Goal: Task Accomplishment & Management: Manage account settings

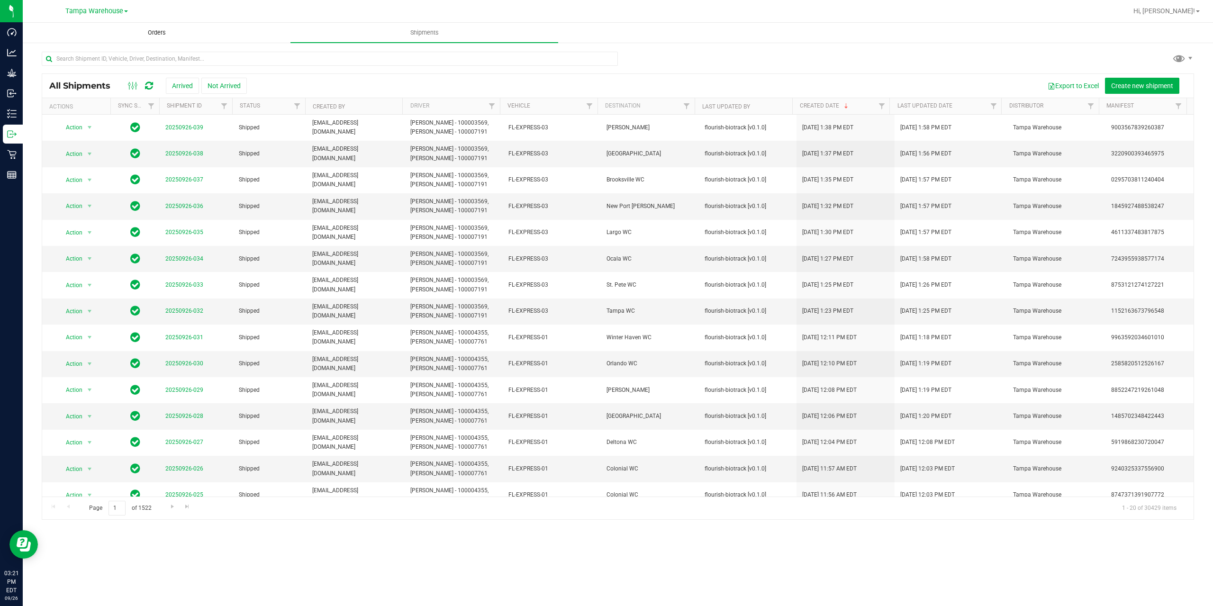
click at [153, 37] on uib-tab-heading "Orders" at bounding box center [156, 32] width 267 height 19
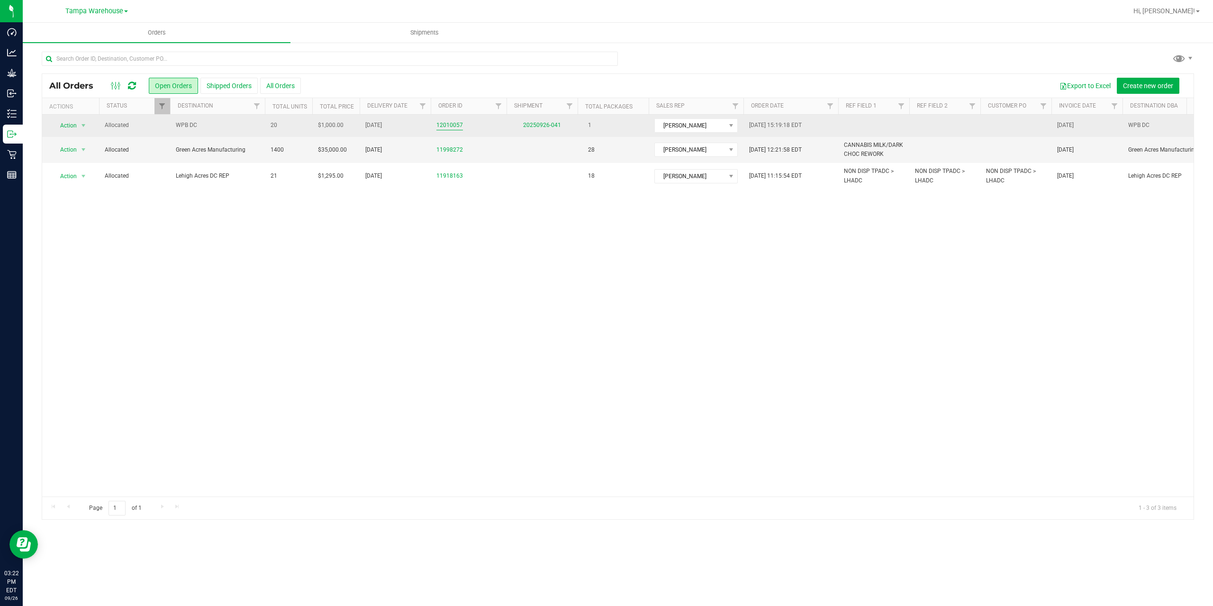
click at [445, 124] on link "12010057" at bounding box center [449, 125] width 27 height 9
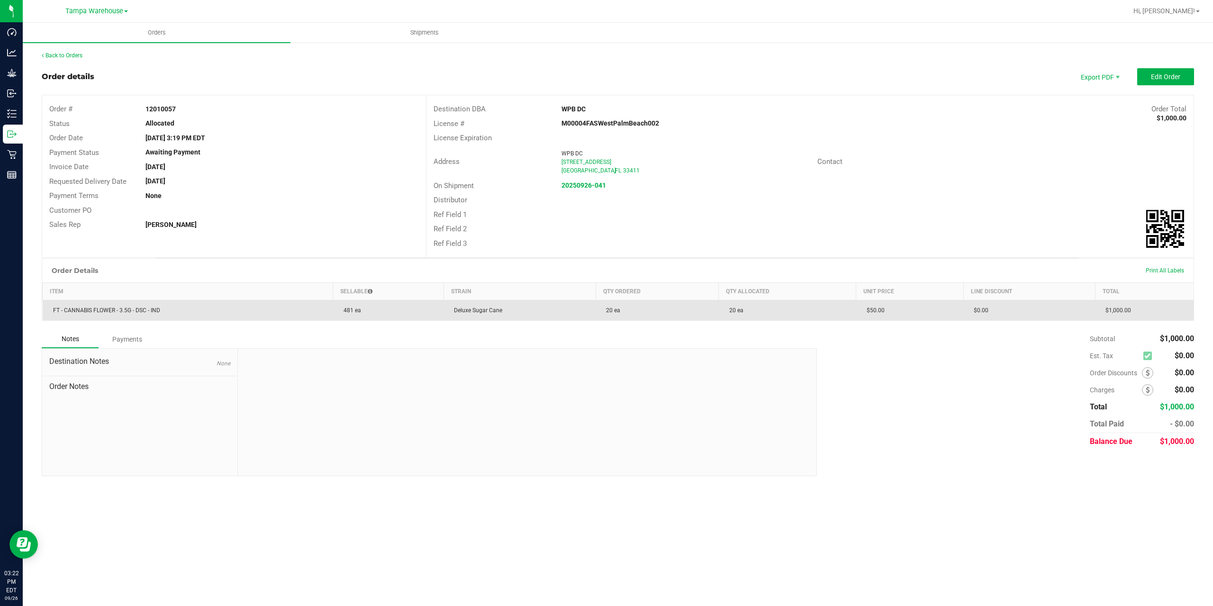
click at [174, 307] on td "FT - CANNABIS FLOWER - 3.5G - DSC - IND" at bounding box center [188, 310] width 290 height 20
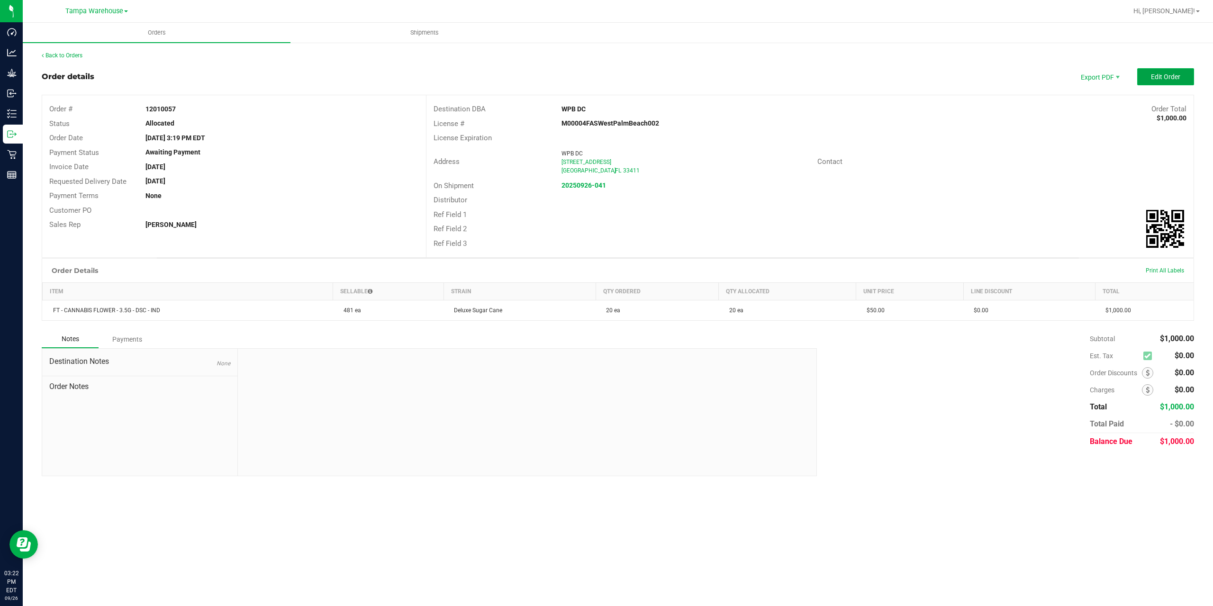
click at [1170, 81] on button "Edit Order" at bounding box center [1165, 76] width 57 height 17
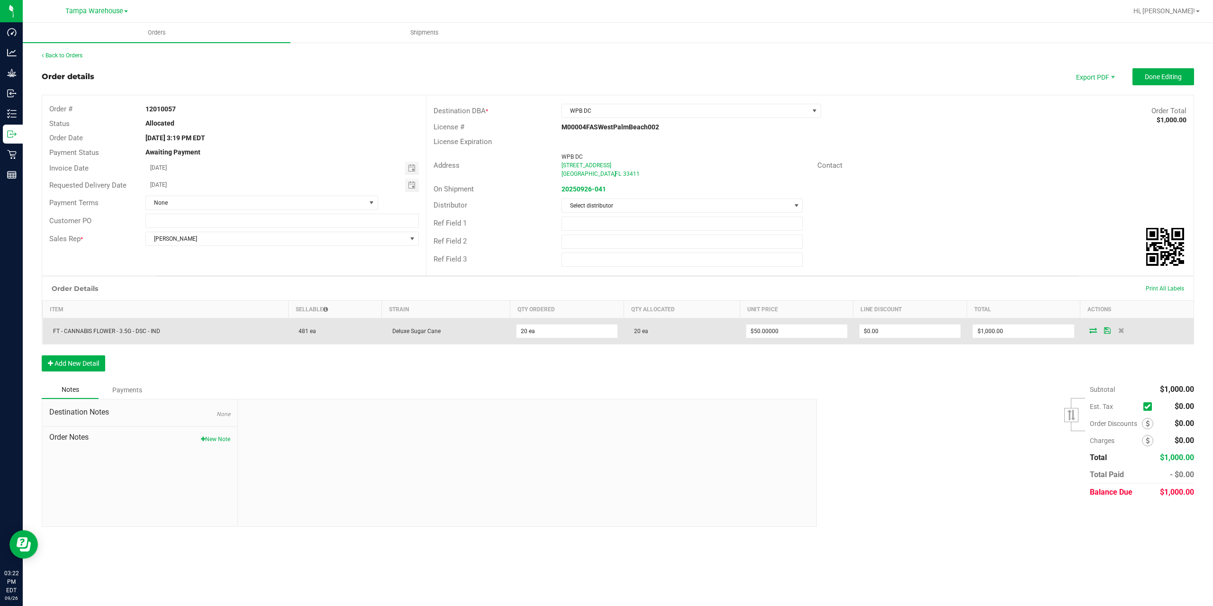
click at [1094, 332] on icon at bounding box center [1093, 330] width 8 height 6
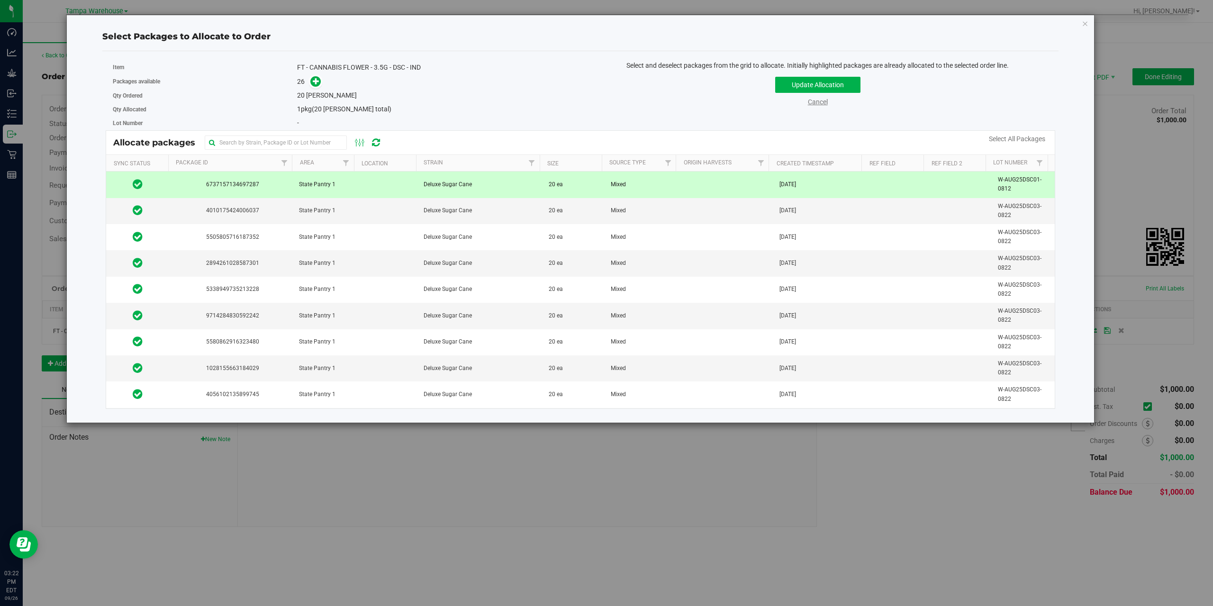
click at [823, 101] on link "Cancel" at bounding box center [818, 102] width 20 height 8
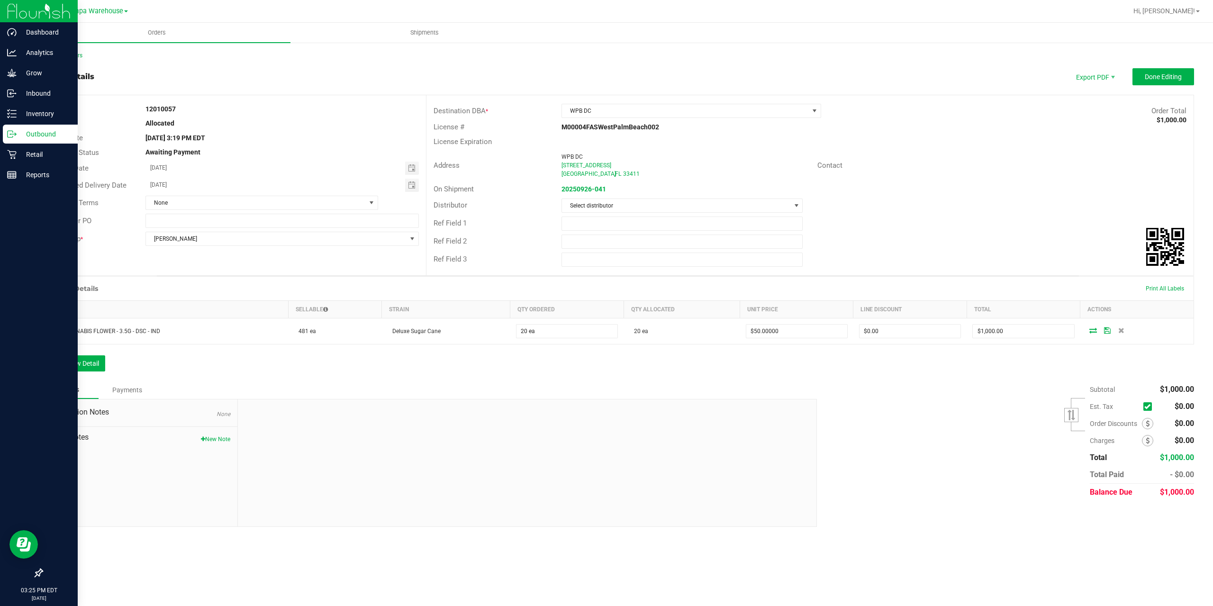
click at [15, 134] on line at bounding box center [13, 134] width 5 height 0
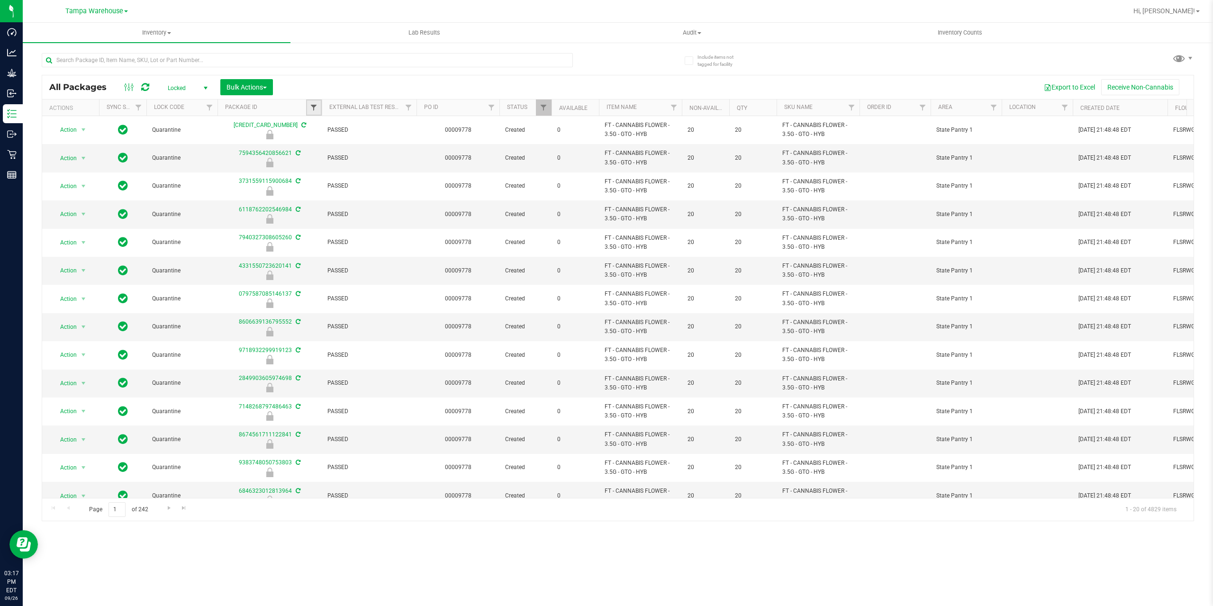
click at [310, 108] on span "Filter" at bounding box center [314, 108] width 8 height 8
paste input "6737157134697287"
type input "6737157134697287"
click at [336, 150] on button "Filter" at bounding box center [334, 153] width 45 height 21
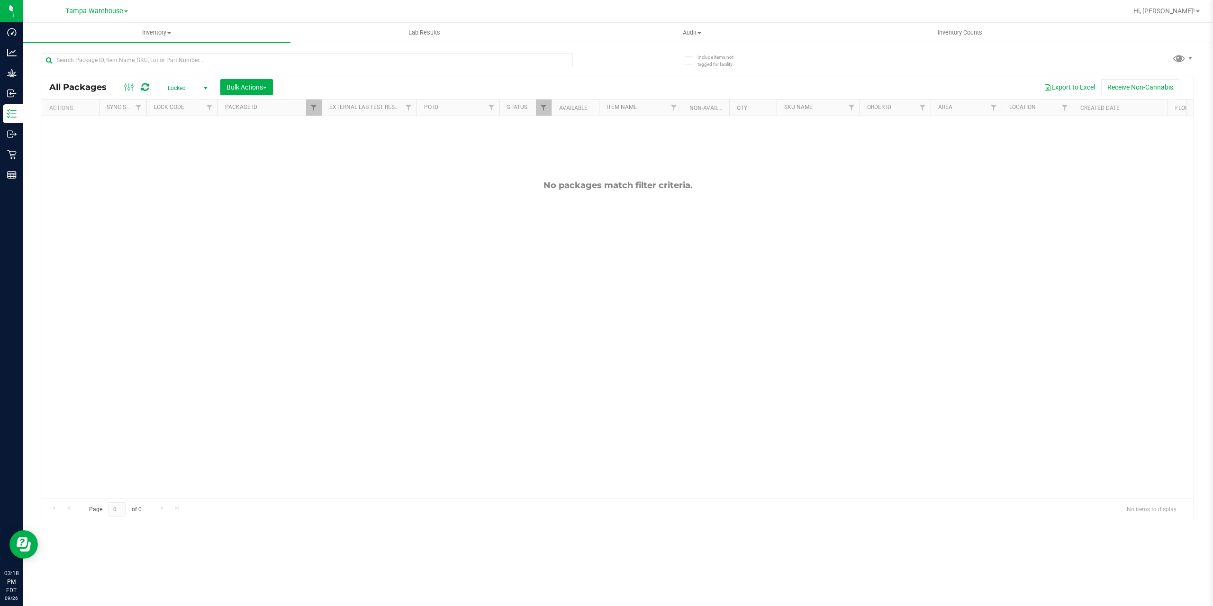
click at [198, 89] on span "Locked" at bounding box center [186, 87] width 52 height 13
click at [196, 104] on li "Active Only" at bounding box center [185, 103] width 51 height 14
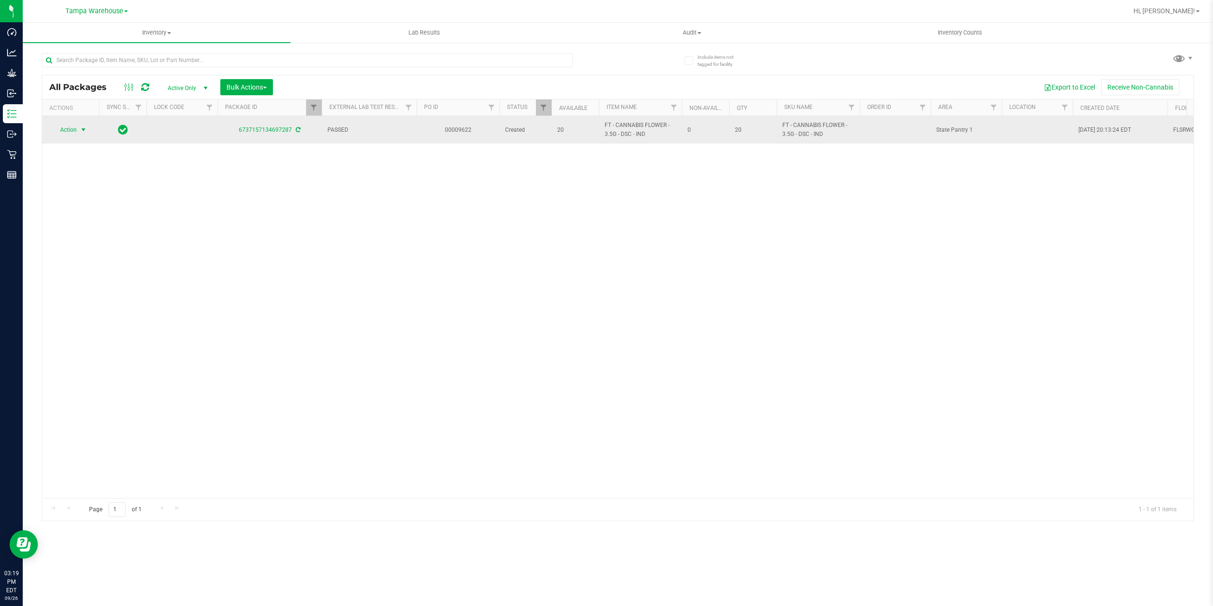
click at [75, 130] on span "Action" at bounding box center [65, 129] width 26 height 13
click at [75, 130] on span "Action" at bounding box center [65, 130] width 26 height 13
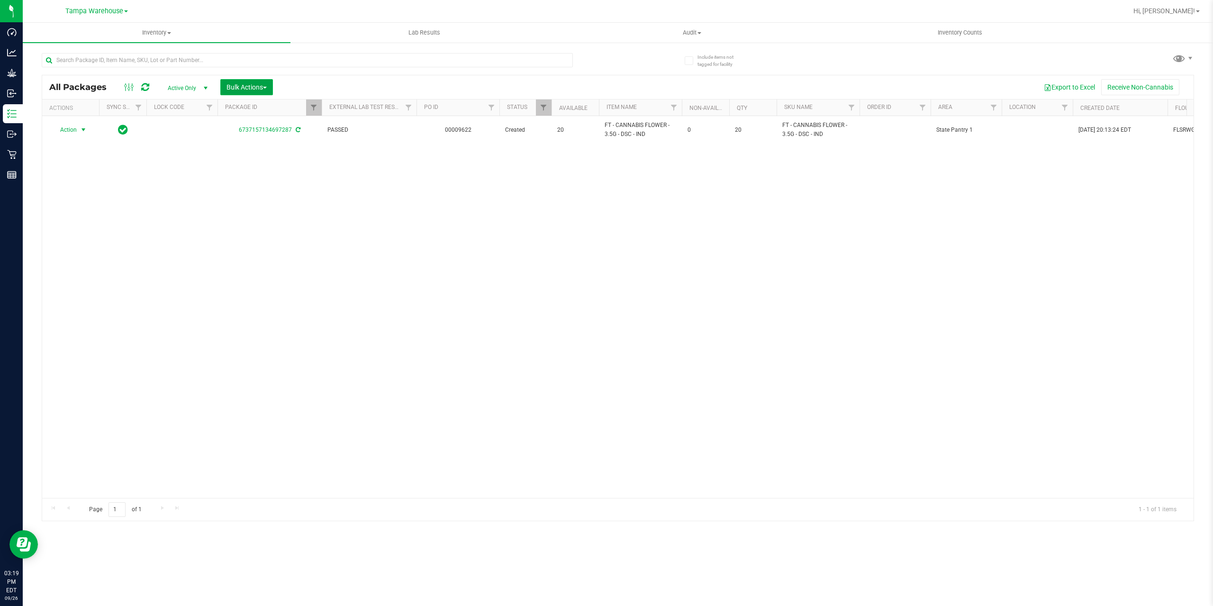
click at [238, 86] on span "Bulk Actions" at bounding box center [246, 87] width 40 height 8
click at [252, 106] on span "Add to outbound order" at bounding box center [258, 109] width 64 height 8
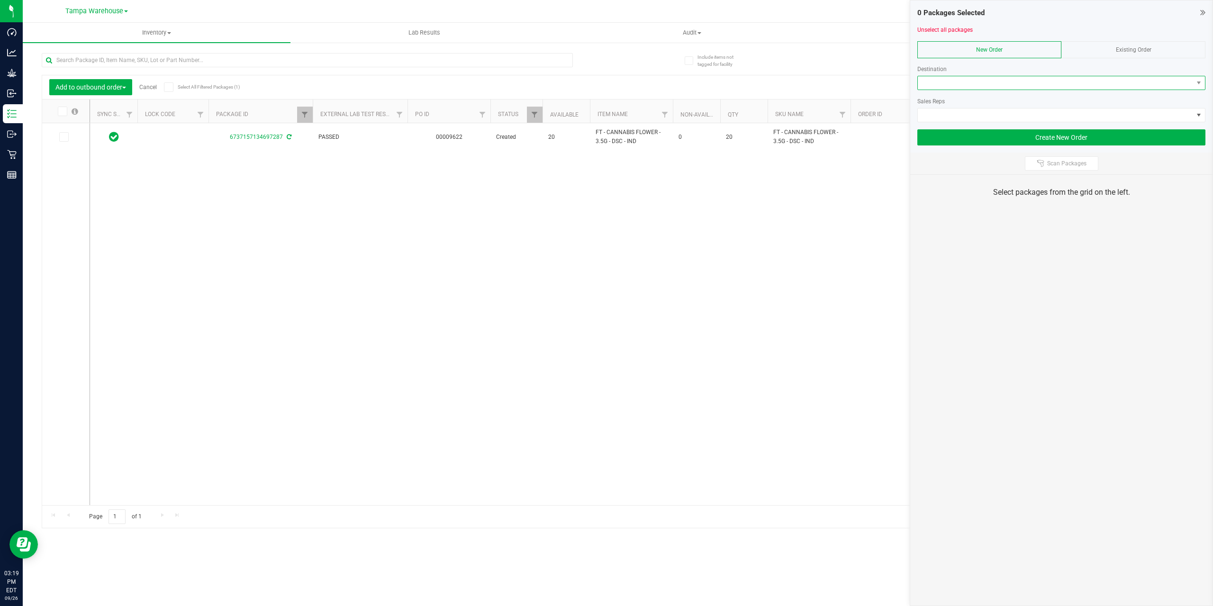
click at [937, 82] on span at bounding box center [1055, 82] width 275 height 13
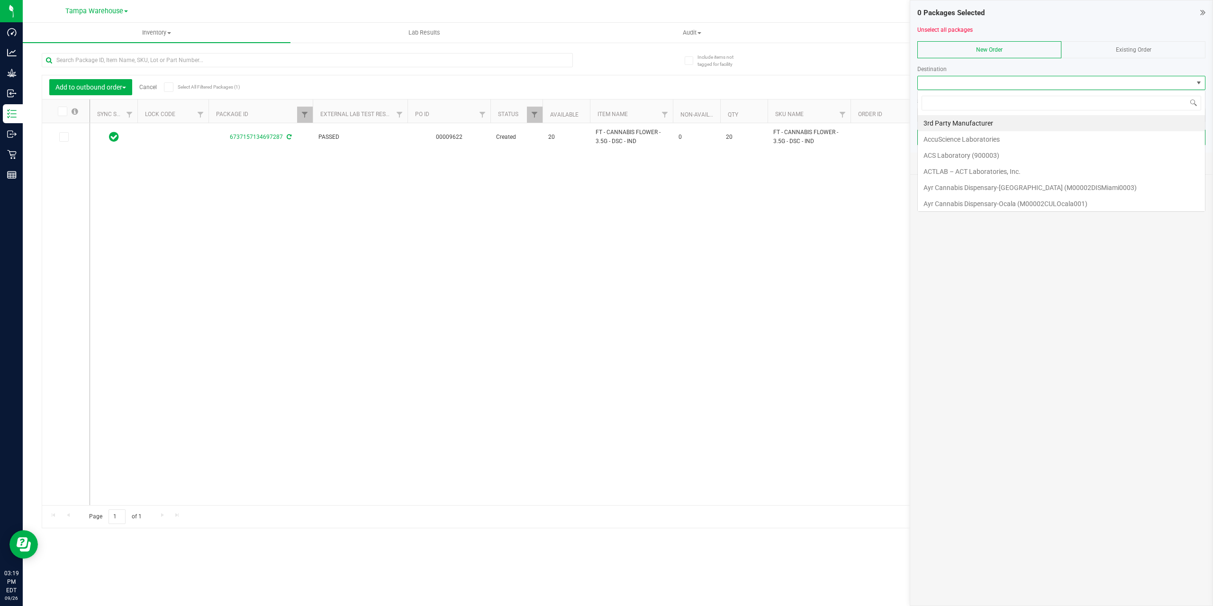
scroll to position [14, 288]
type input "wpb"
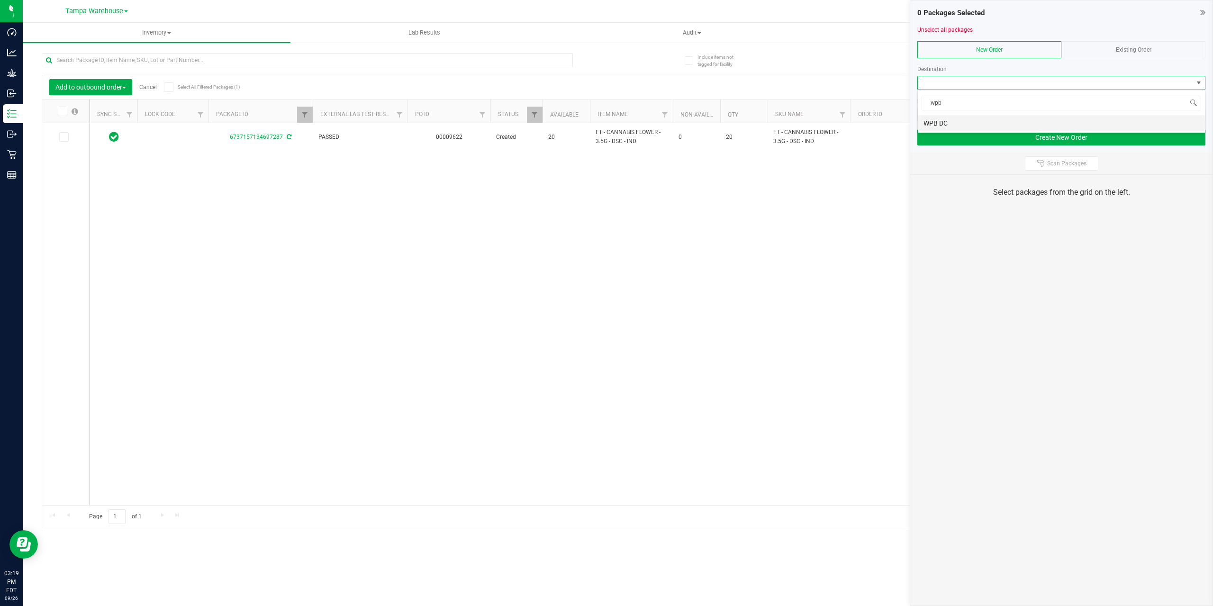
click at [951, 125] on li "WPB DC" at bounding box center [1061, 123] width 287 height 16
click at [967, 112] on span at bounding box center [1055, 114] width 275 height 13
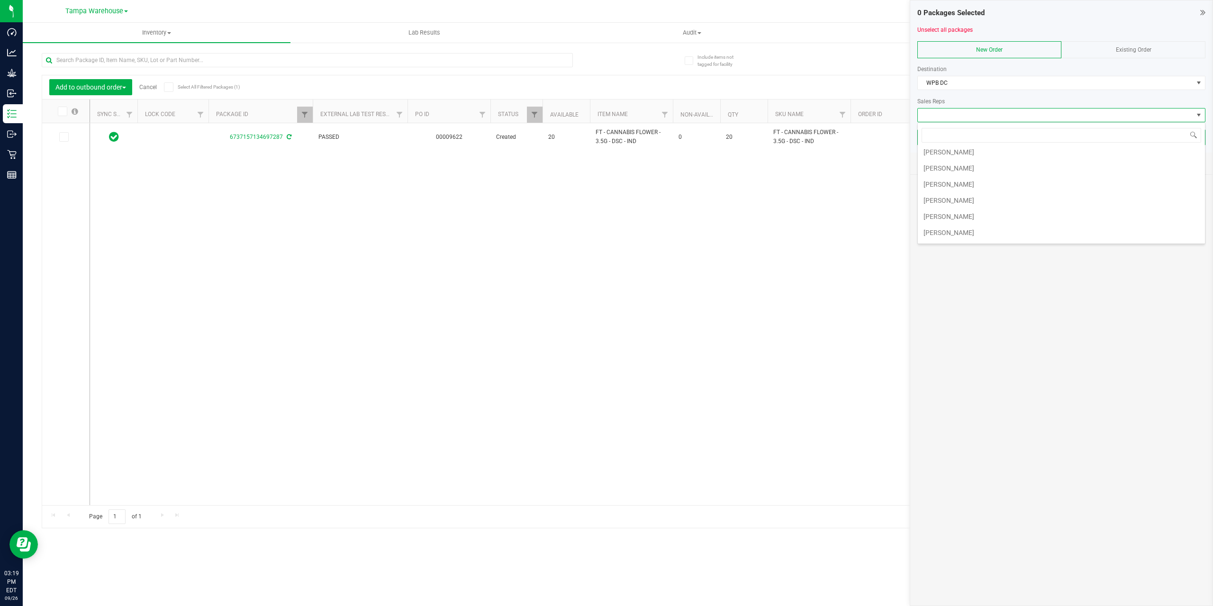
scroll to position [243, 0]
click at [974, 190] on li "[PERSON_NAME]" at bounding box center [1061, 186] width 287 height 16
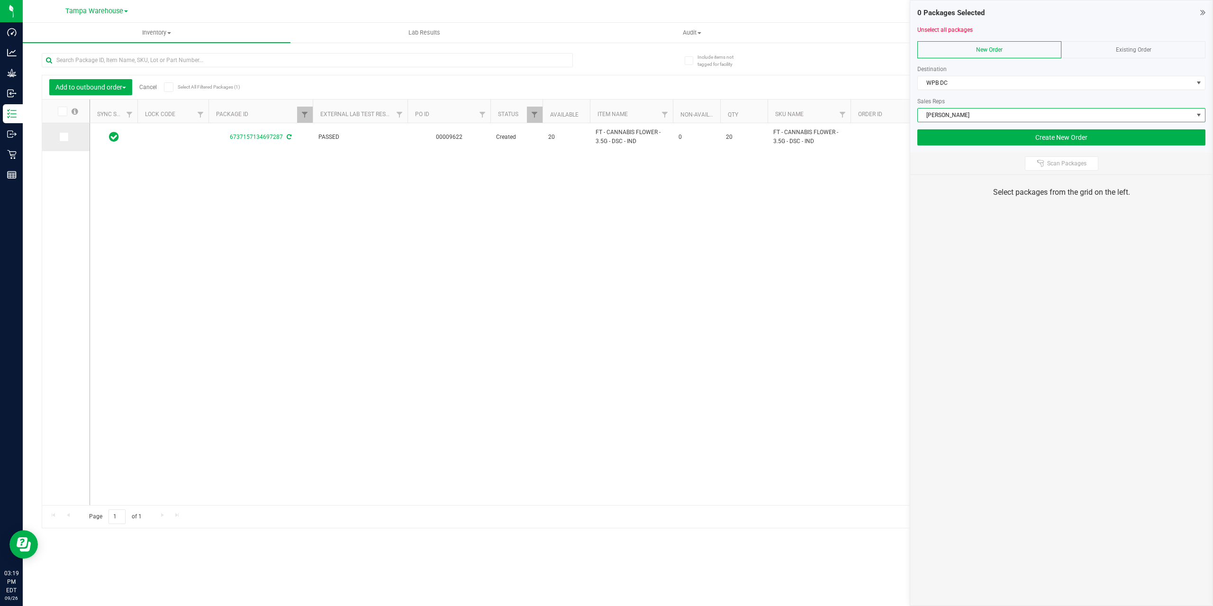
click at [61, 137] on icon at bounding box center [63, 137] width 6 height 0
click at [0, 0] on input "checkbox" at bounding box center [0, 0] width 0 height 0
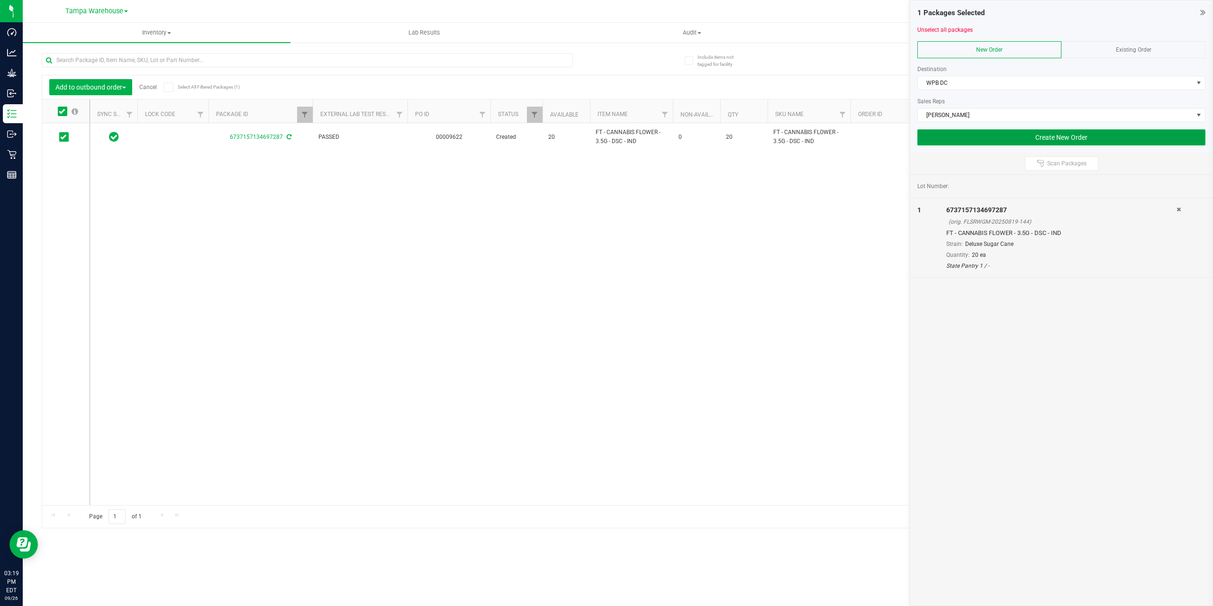
click at [1068, 135] on button "Create New Order" at bounding box center [1061, 137] width 288 height 16
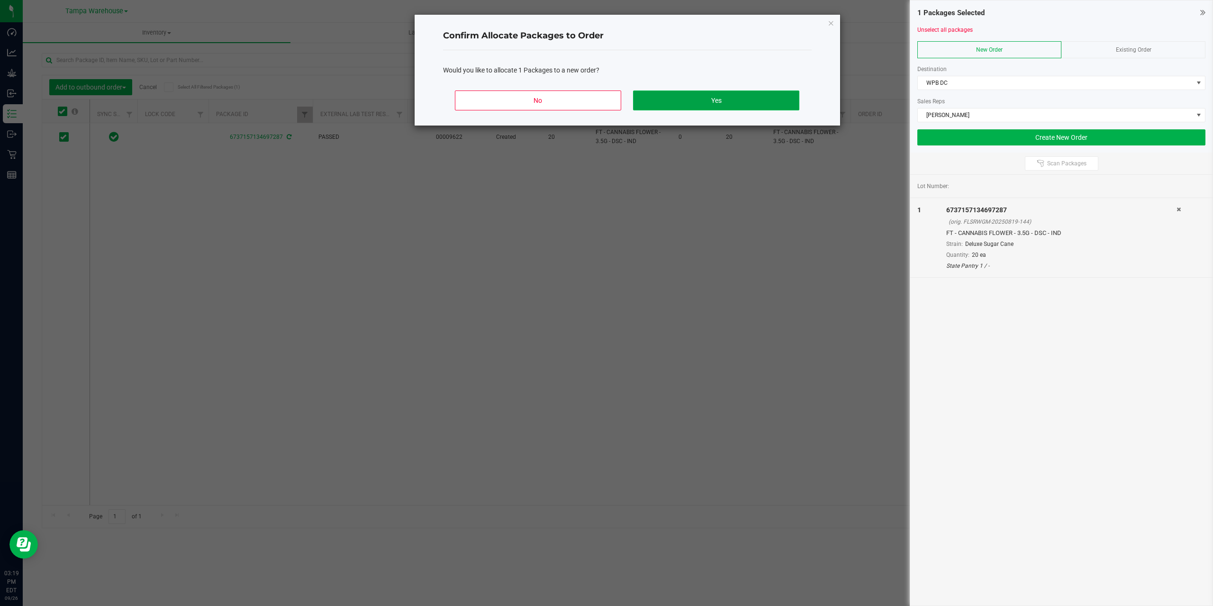
click at [773, 99] on button "Yes" at bounding box center [716, 100] width 166 height 20
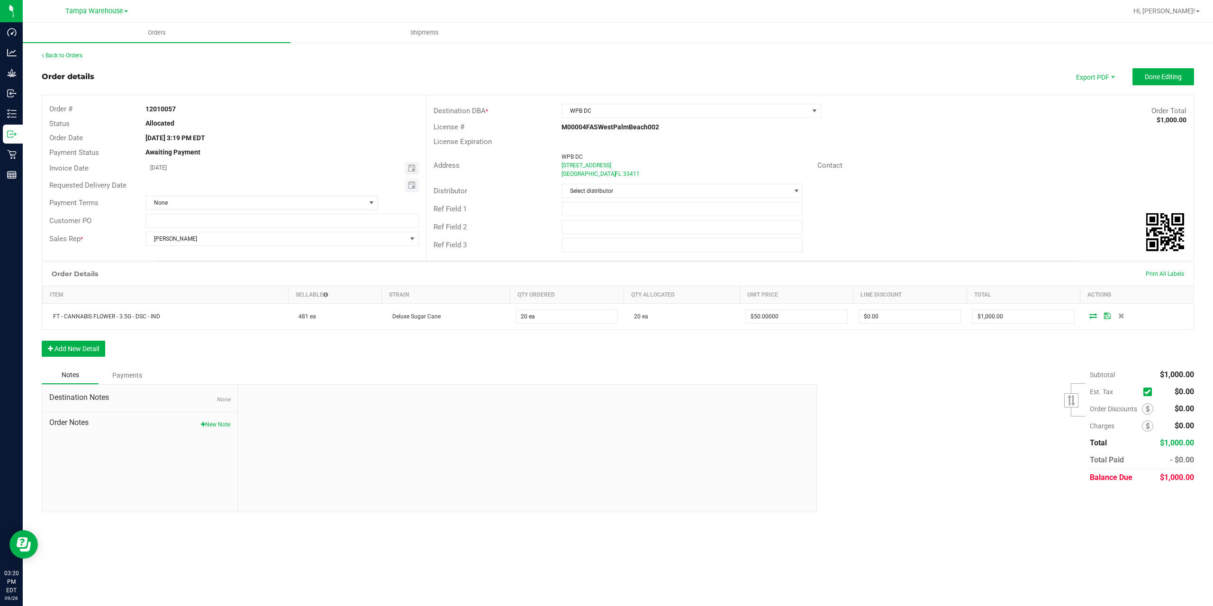
click at [410, 189] on span "Toggle calendar" at bounding box center [412, 185] width 14 height 13
click at [260, 280] on span "26" at bounding box center [258, 278] width 14 height 15
type input "[DATE]"
click at [1143, 81] on button "Done Editing" at bounding box center [1163, 76] width 62 height 17
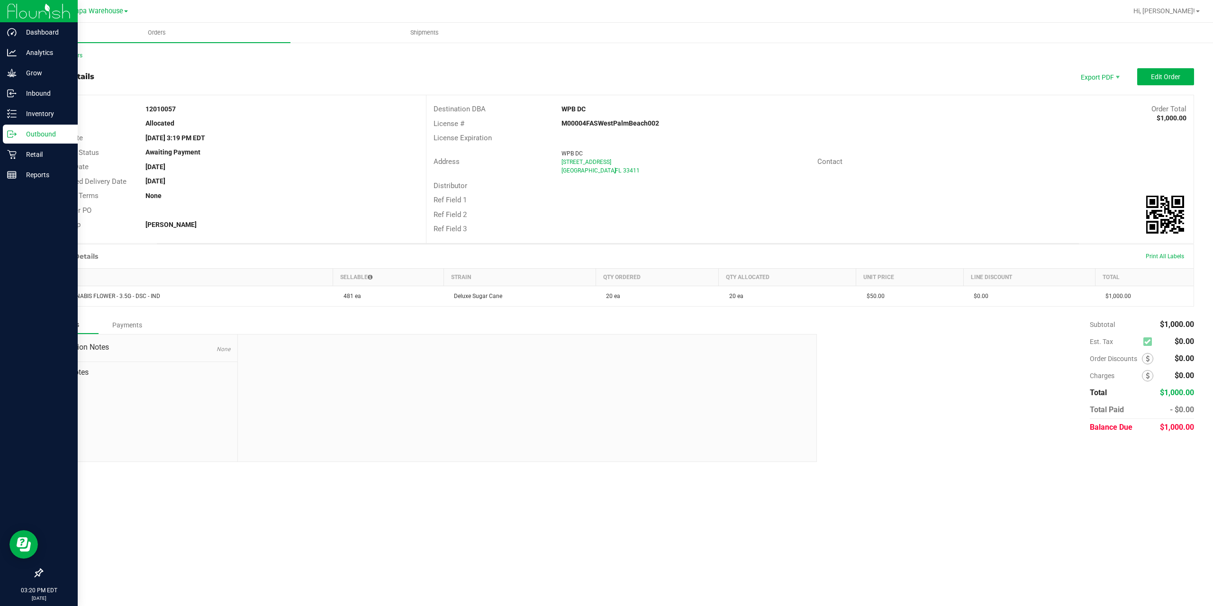
click at [16, 130] on icon at bounding box center [11, 133] width 9 height 9
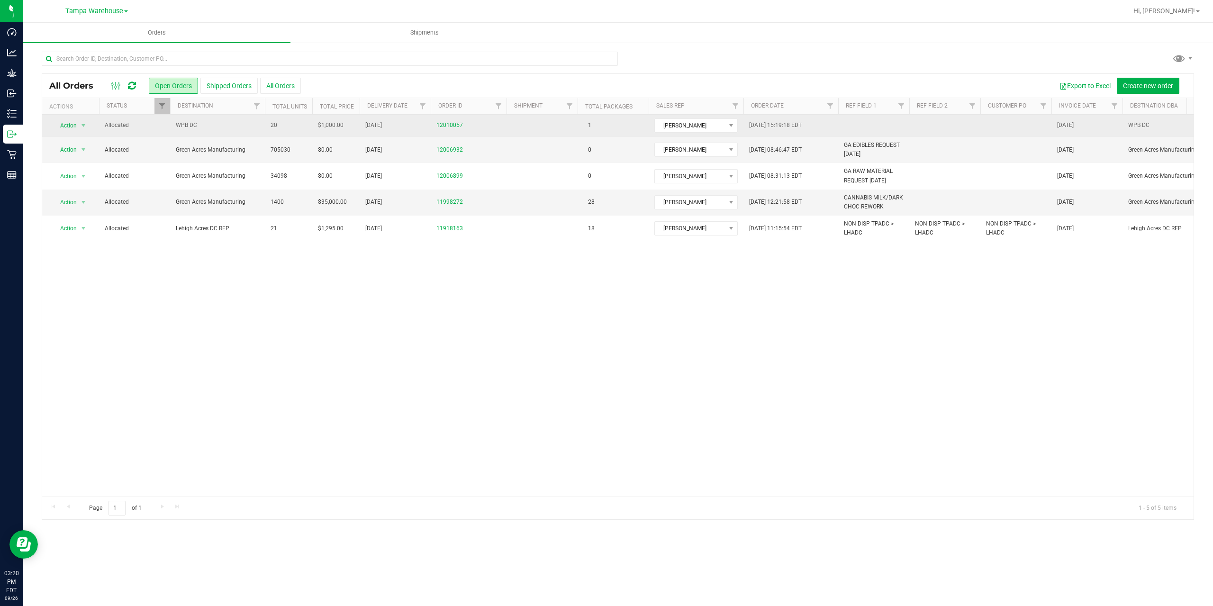
click at [235, 119] on td "WPB DC" at bounding box center [217, 126] width 95 height 22
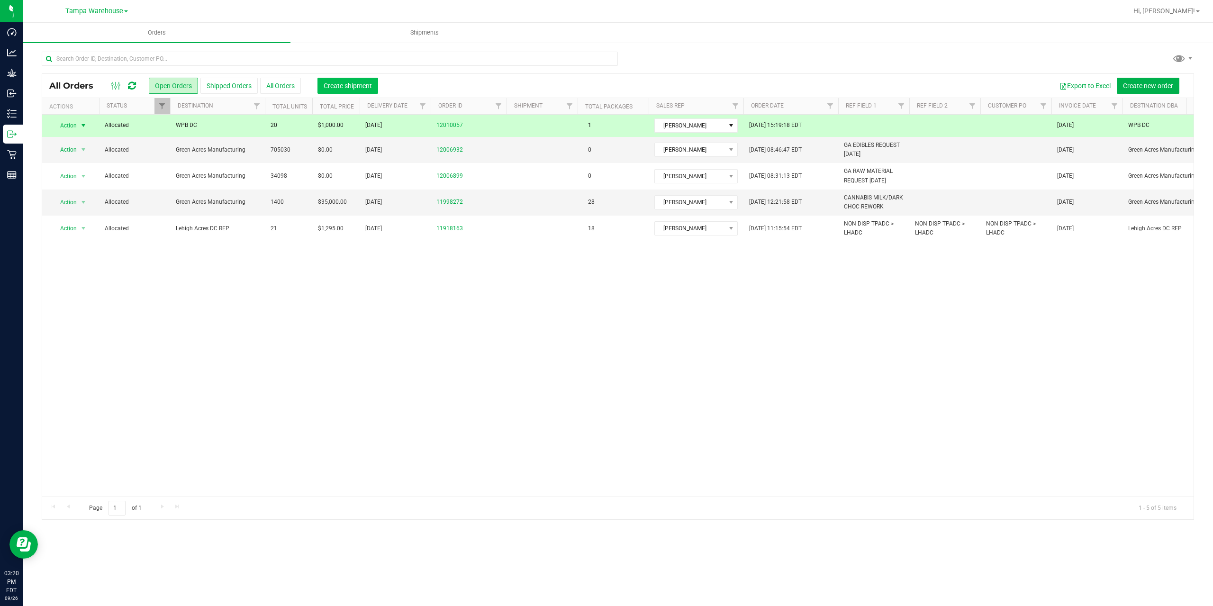
click at [336, 85] on span "Create shipment" at bounding box center [348, 86] width 48 height 8
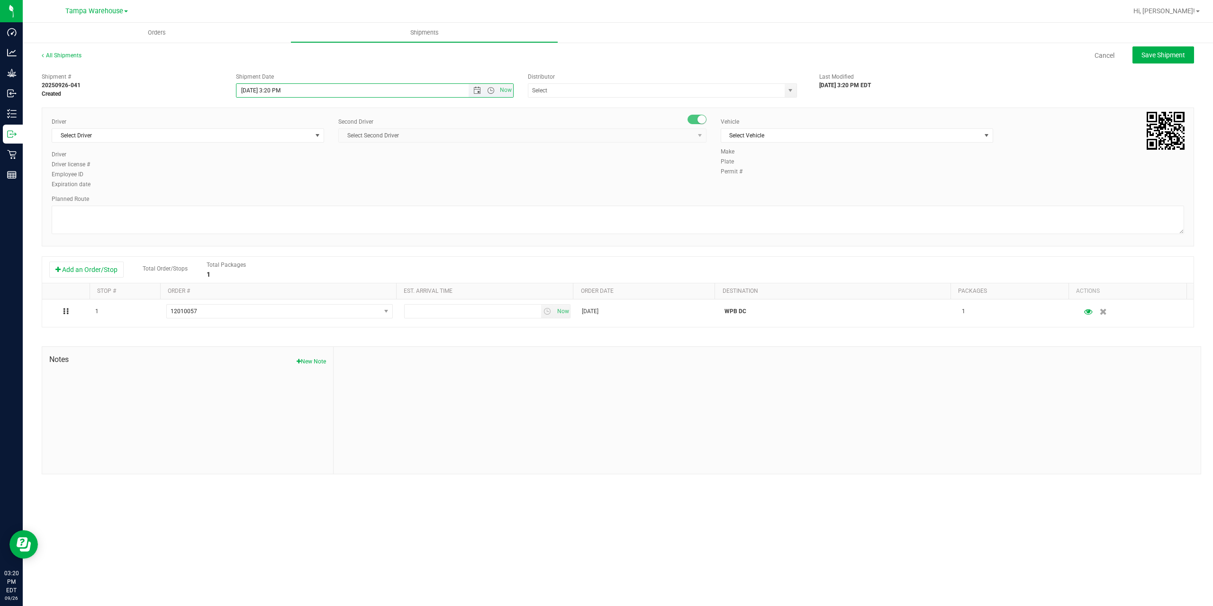
click at [280, 90] on input "[DATE] 3:20 PM" at bounding box center [360, 90] width 248 height 13
type input "[DATE] 3:23 PM"
click at [554, 90] on input "text" at bounding box center [652, 90] width 249 height 13
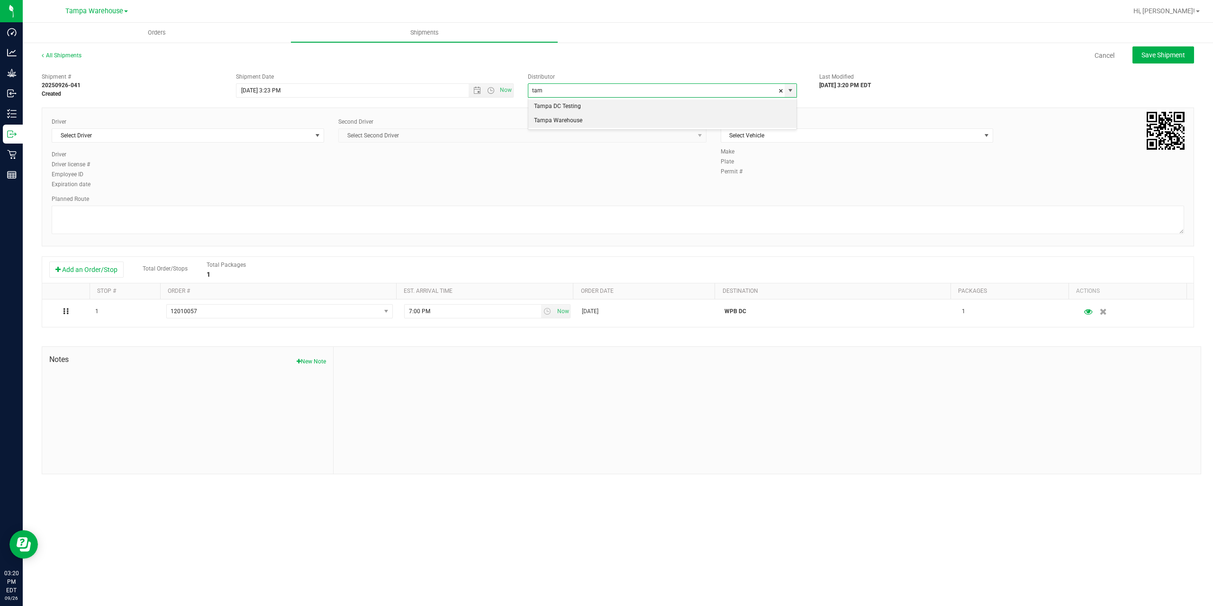
click at [547, 122] on li "Tampa Warehouse" at bounding box center [662, 121] width 268 height 14
type input "Tampa Warehouse"
click at [225, 135] on span "Select Driver" at bounding box center [182, 135] width 260 height 13
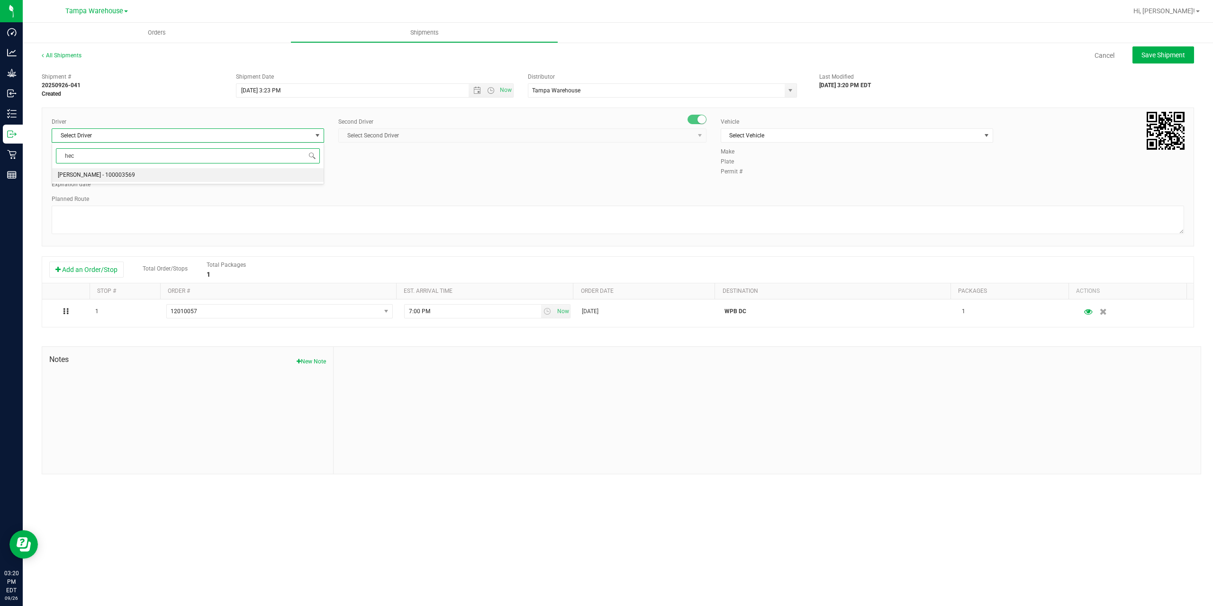
click at [163, 171] on li "[PERSON_NAME] - 100003569" at bounding box center [187, 175] width 271 height 14
type input "hec"
click at [448, 136] on span "Select Second Driver" at bounding box center [516, 135] width 355 height 13
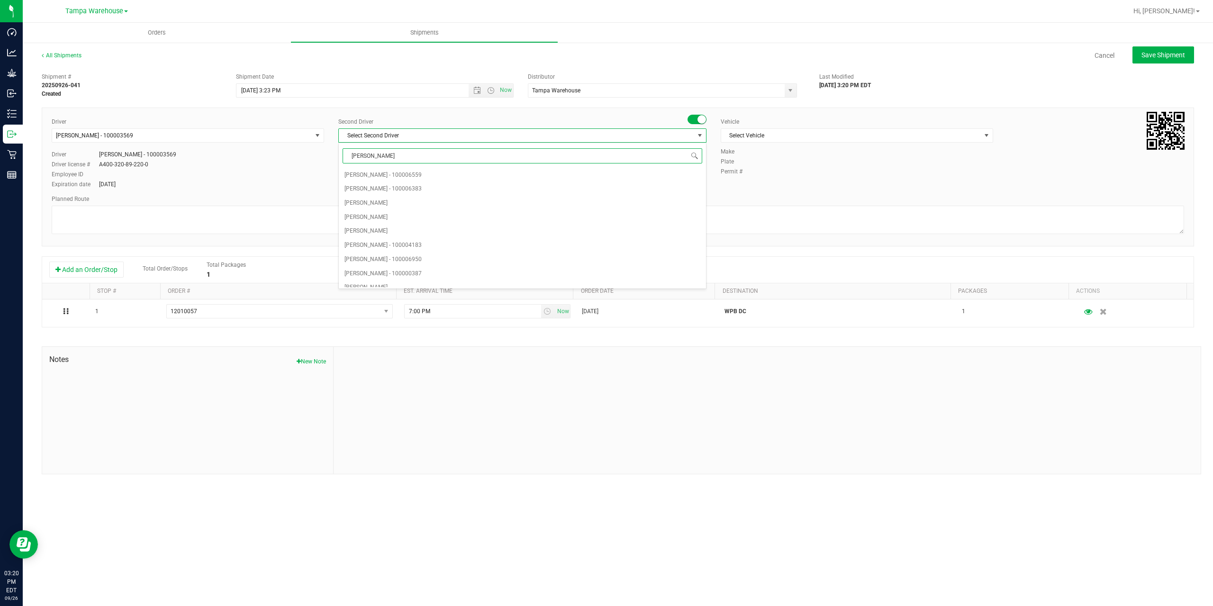
type input "dann"
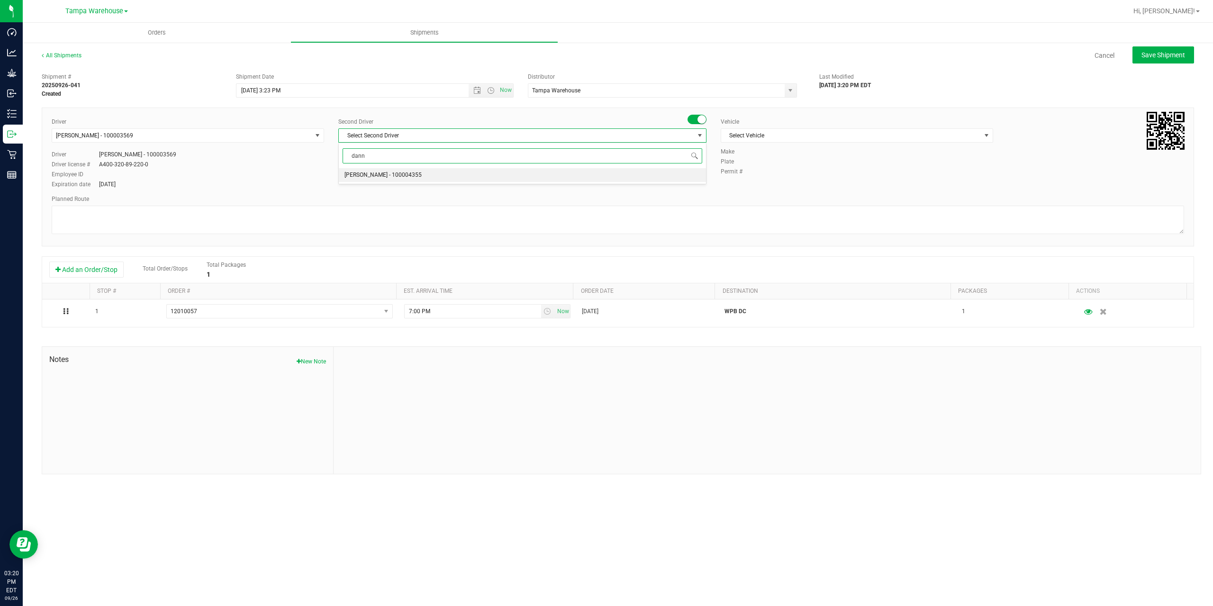
click at [415, 175] on li "[PERSON_NAME] - 100004355" at bounding box center [522, 175] width 367 height 14
click at [803, 135] on span "Select Vehicle" at bounding box center [851, 135] width 260 height 13
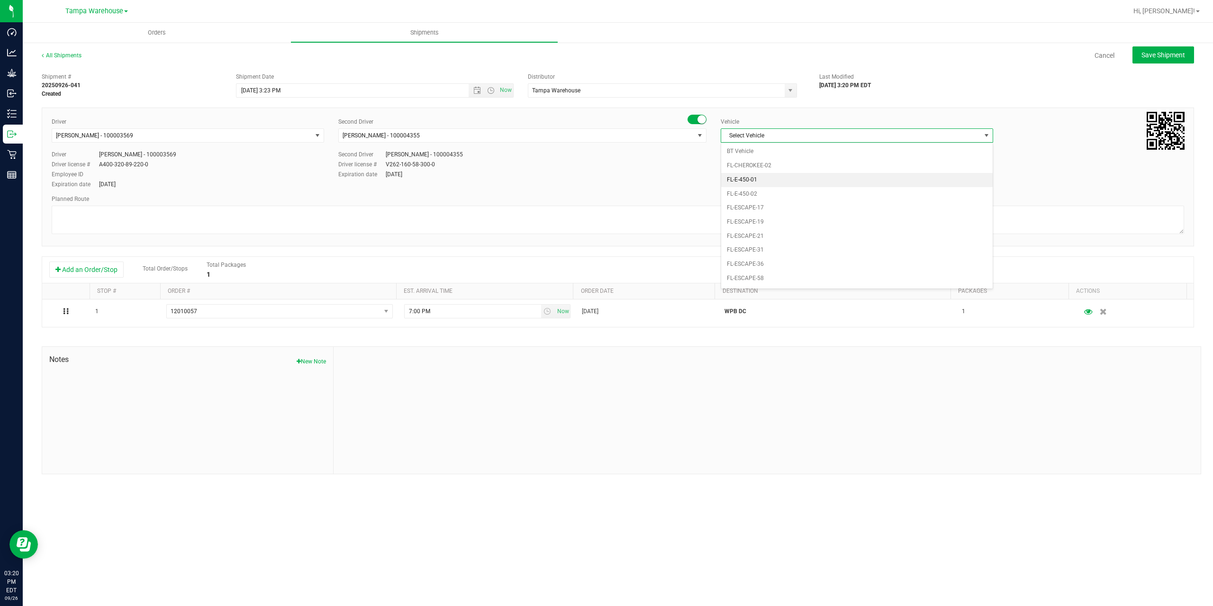
click at [786, 184] on li "FL-E-450-01" at bounding box center [856, 180] width 271 height 14
click at [717, 223] on textarea at bounding box center [618, 220] width 1132 height 28
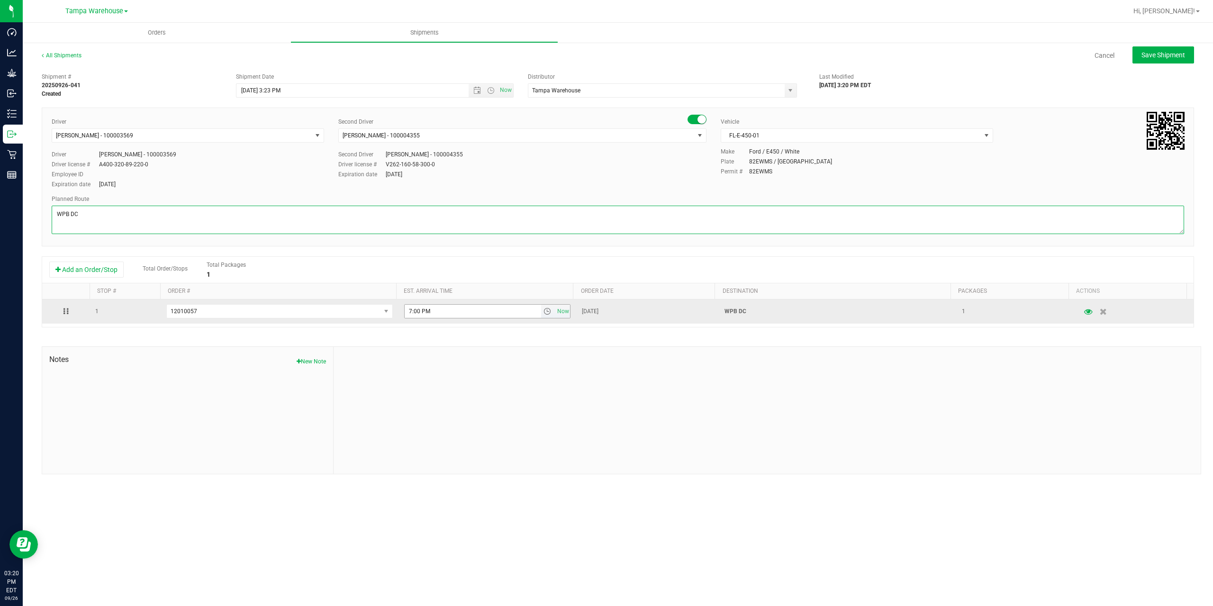
type textarea "WPB DC"
click at [408, 310] on input "7:00 PM" at bounding box center [473, 311] width 136 height 13
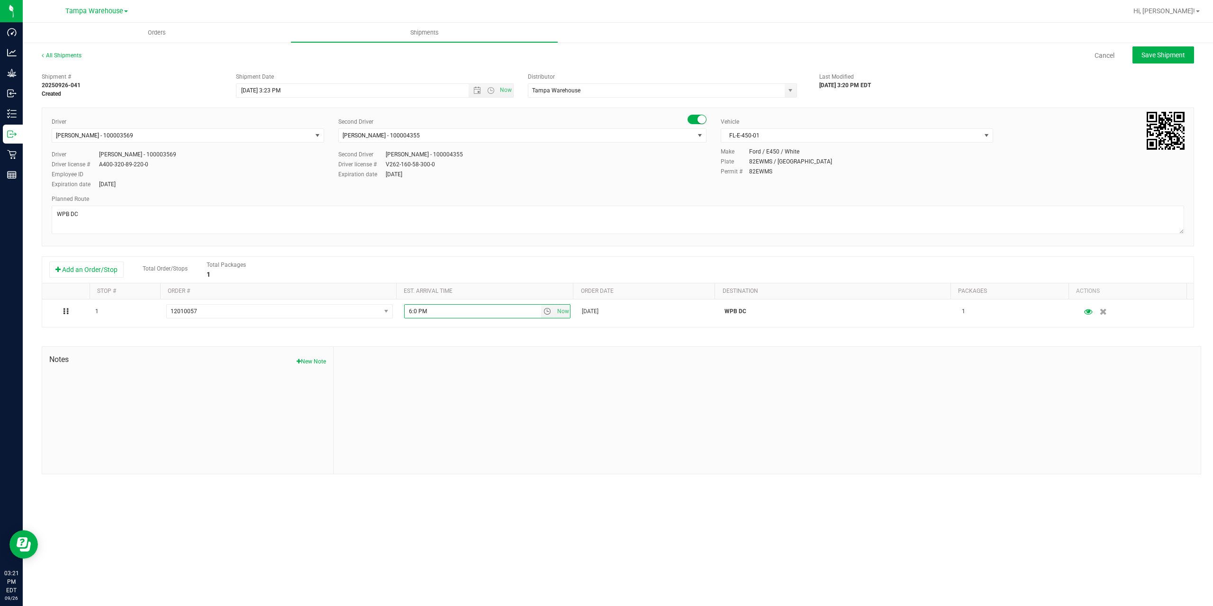
type input "6:30 PM"
click at [453, 332] on div "Shipment # 20250926-041 Created Shipment Date [DATE] 3:23 PM Now Distributor Ta…" at bounding box center [618, 271] width 1152 height 406
click at [1153, 61] on button "Save Shipment" at bounding box center [1163, 54] width 62 height 17
type input "[DATE] 7:23 PM"
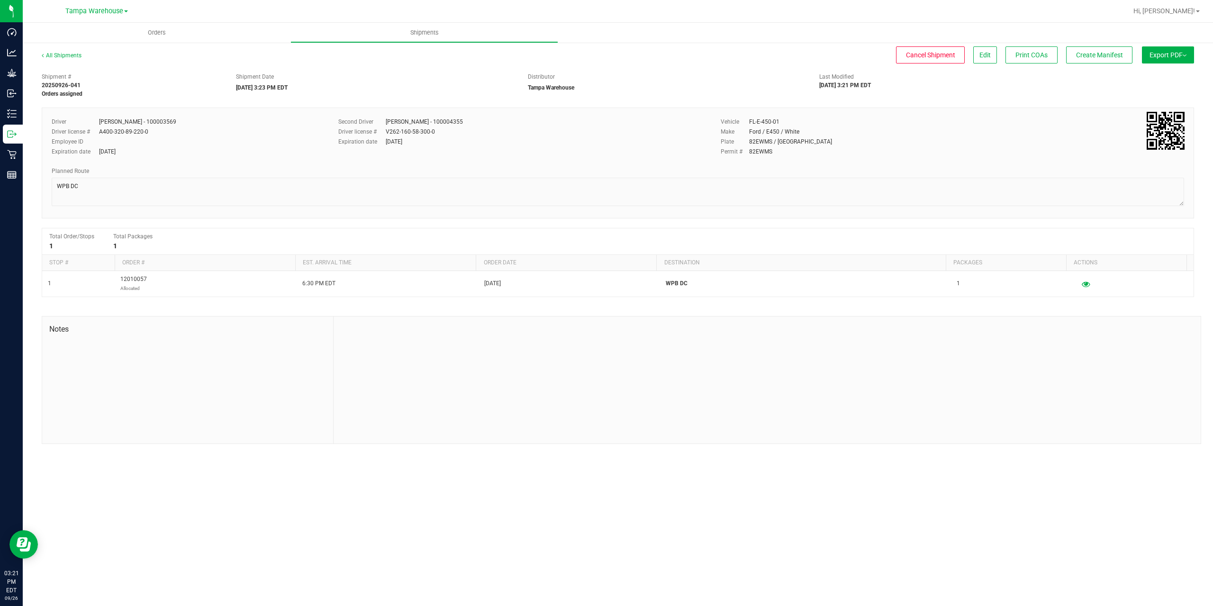
click at [1167, 60] on button "Export PDF" at bounding box center [1168, 54] width 52 height 17
click at [1165, 75] on span "Manifest by Package ID" at bounding box center [1154, 75] width 60 height 7
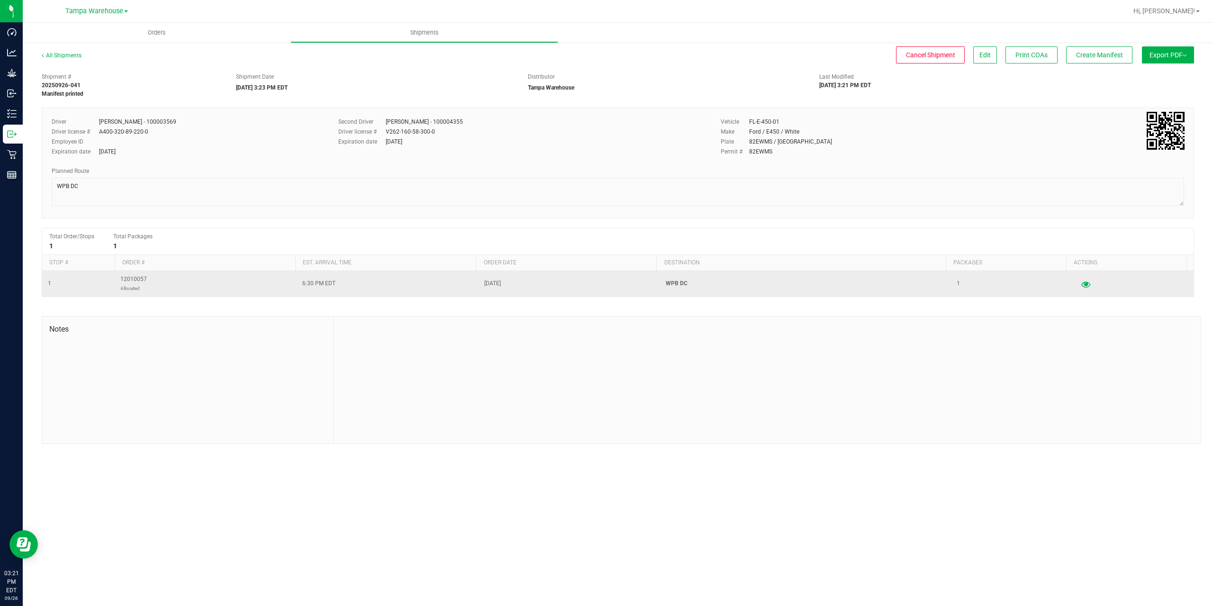
click at [1082, 289] on button "button" at bounding box center [1085, 283] width 17 height 15
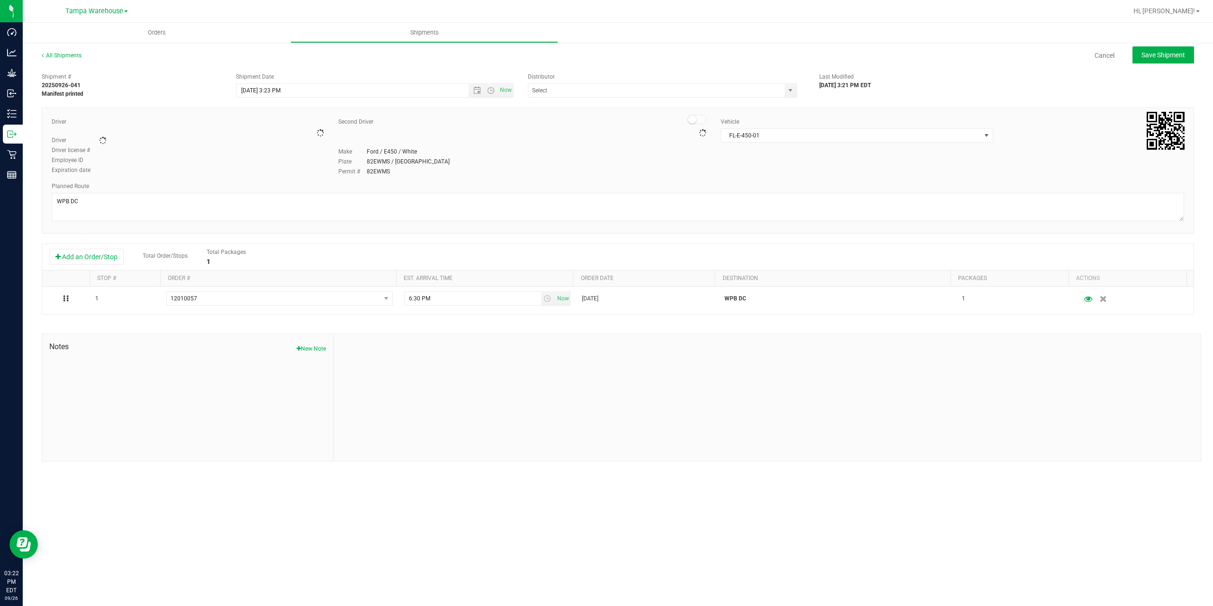
type input "Tampa Warehouse"
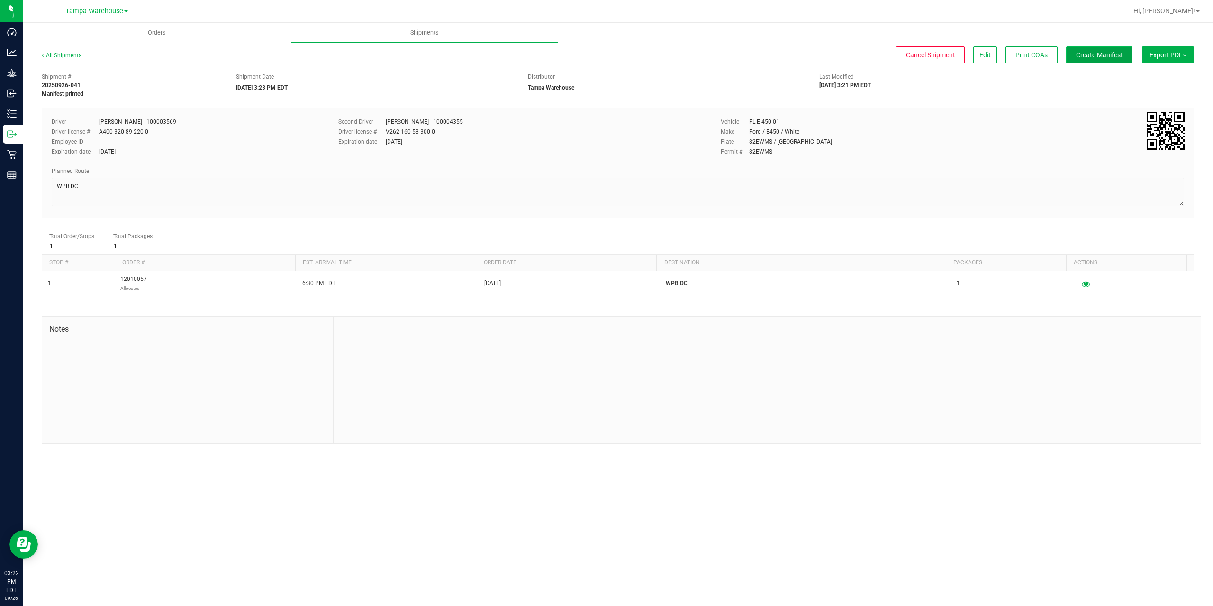
click at [1118, 55] on span "Create Manifest" at bounding box center [1099, 55] width 47 height 8
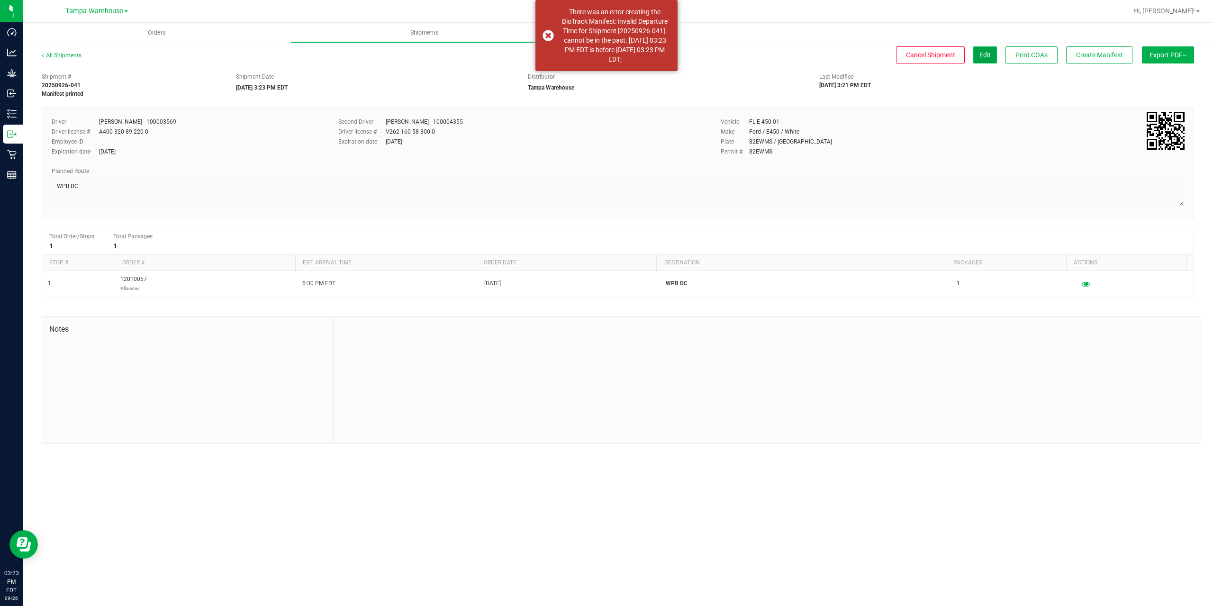
click at [974, 56] on button "Edit" at bounding box center [985, 54] width 24 height 17
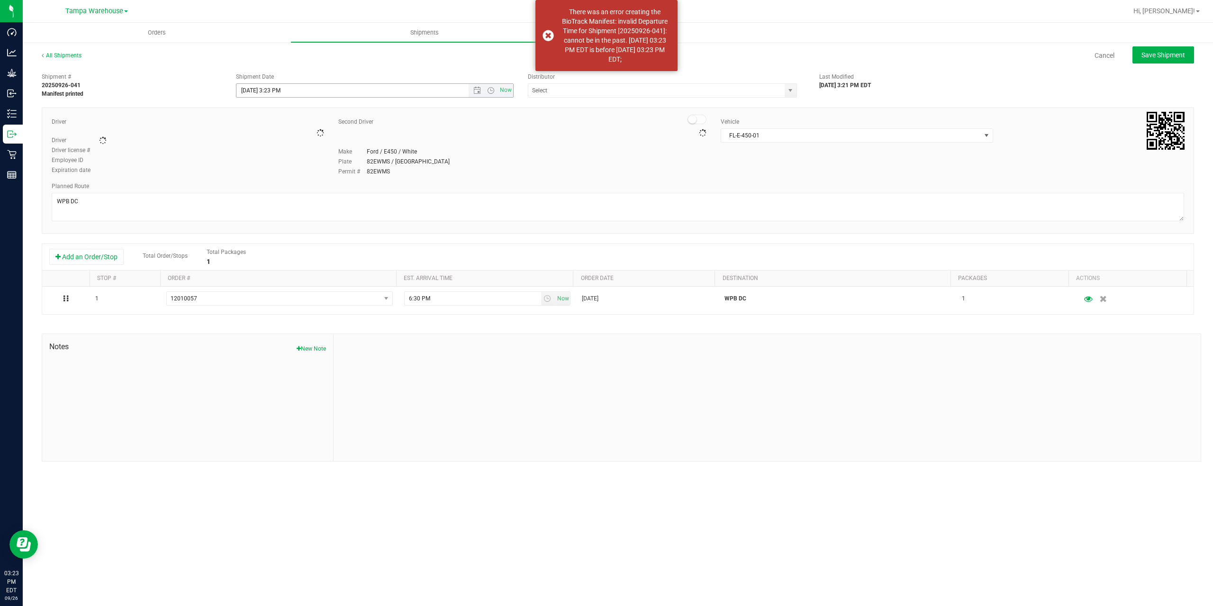
type input "Tampa Warehouse"
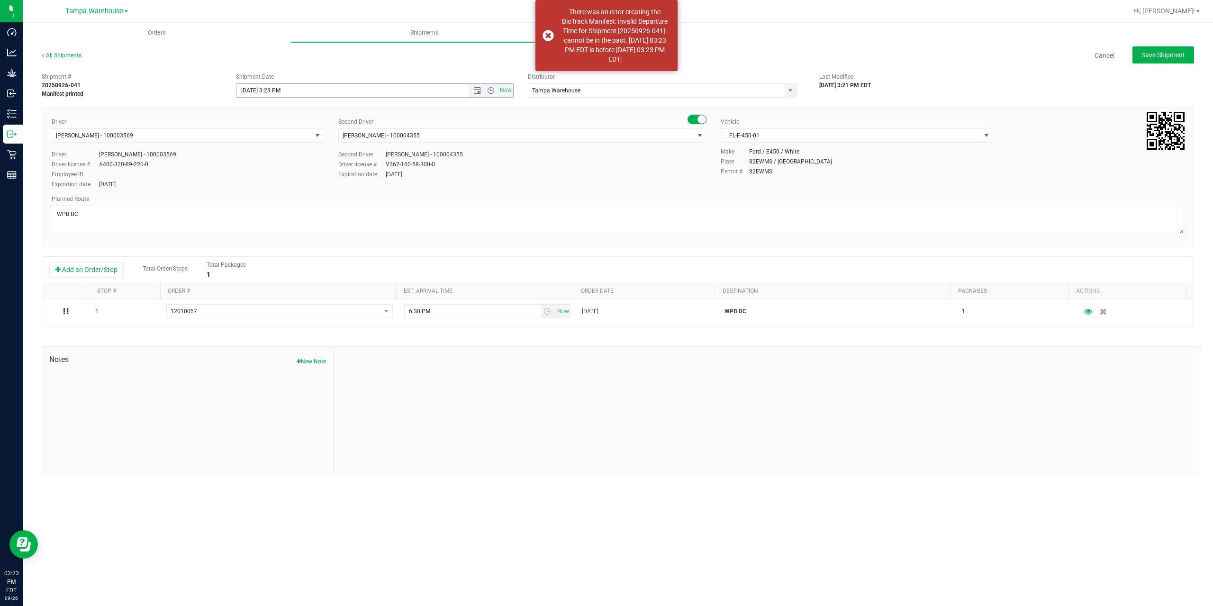
click at [280, 90] on input "[DATE] 3:23 PM" at bounding box center [360, 90] width 248 height 13
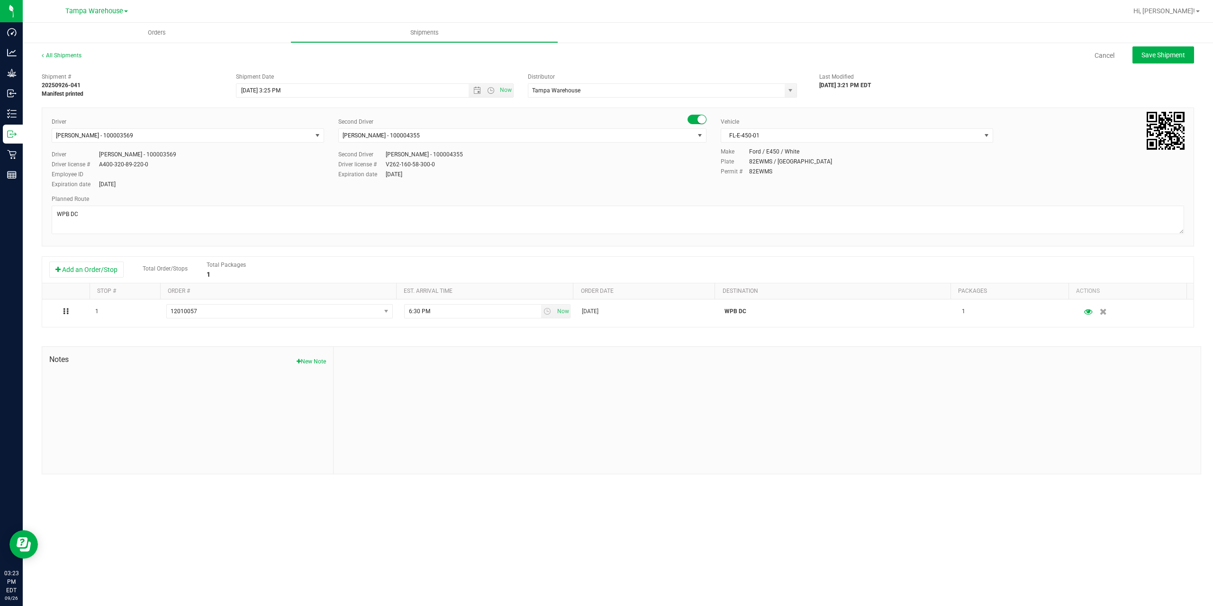
click at [573, 55] on div "Cancel Save Shipment" at bounding box center [646, 54] width 1095 height 17
click at [1150, 60] on button "Save Shipment" at bounding box center [1163, 54] width 62 height 17
type input "[DATE] 7:25 PM"
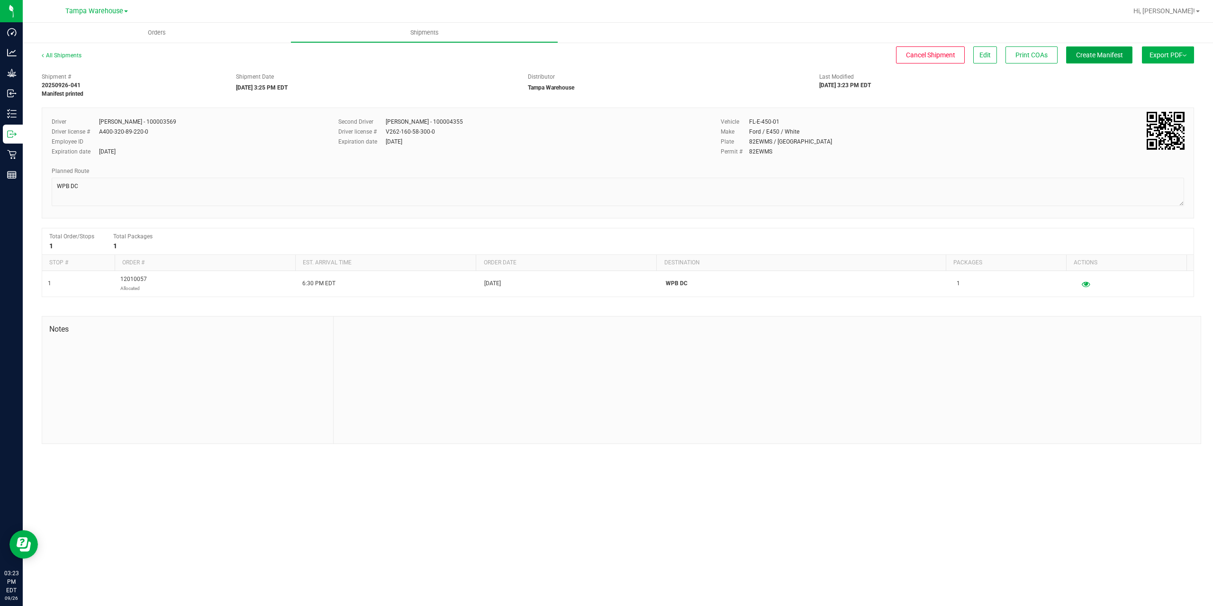
click at [1121, 55] on button "Create Manifest" at bounding box center [1099, 54] width 66 height 17
click at [1121, 55] on button "Ship Transfer" at bounding box center [1102, 54] width 62 height 17
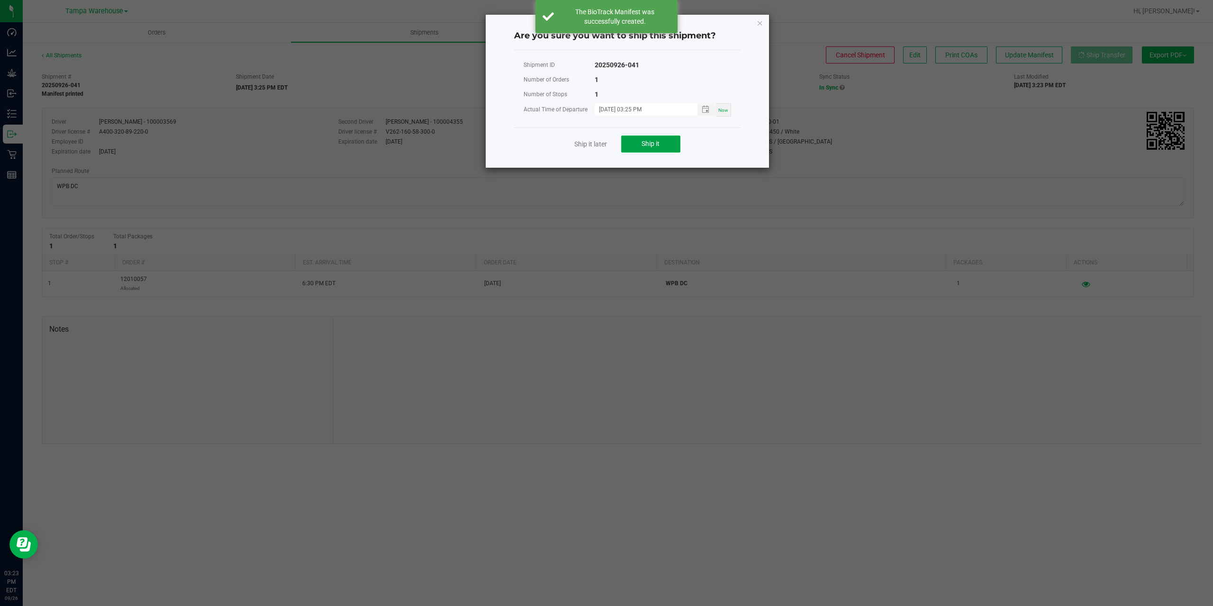
click at [658, 148] on button "Ship it" at bounding box center [650, 143] width 59 height 17
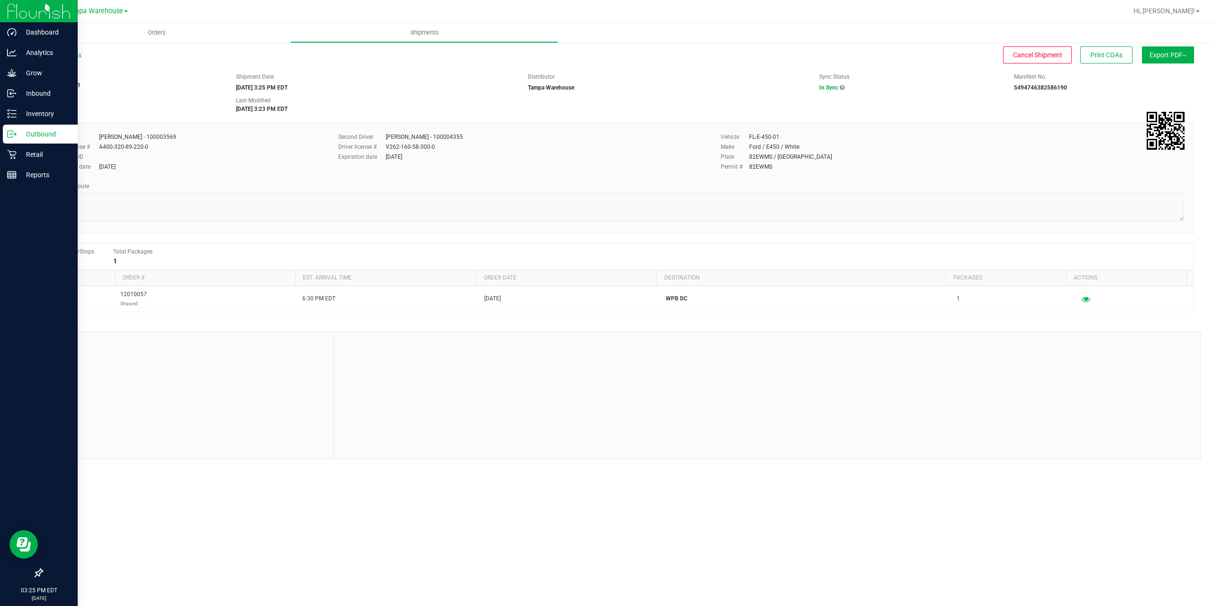
click at [20, 135] on p "Outbound" at bounding box center [45, 133] width 57 height 11
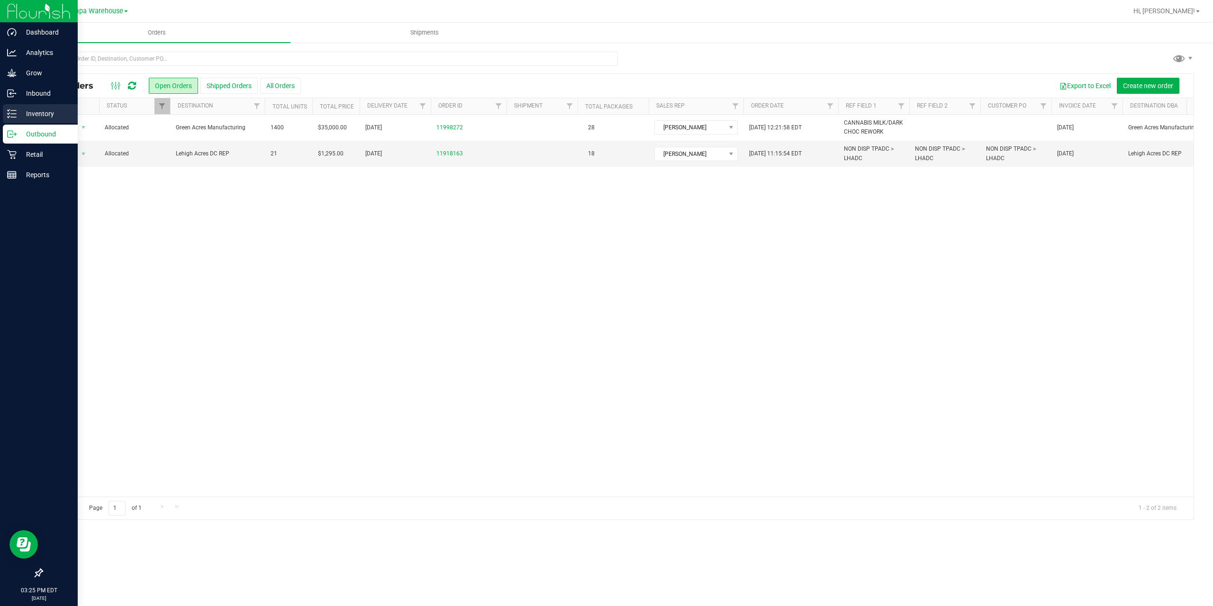
click at [15, 117] on line at bounding box center [13, 117] width 5 height 0
